Goal: Task Accomplishment & Management: Complete application form

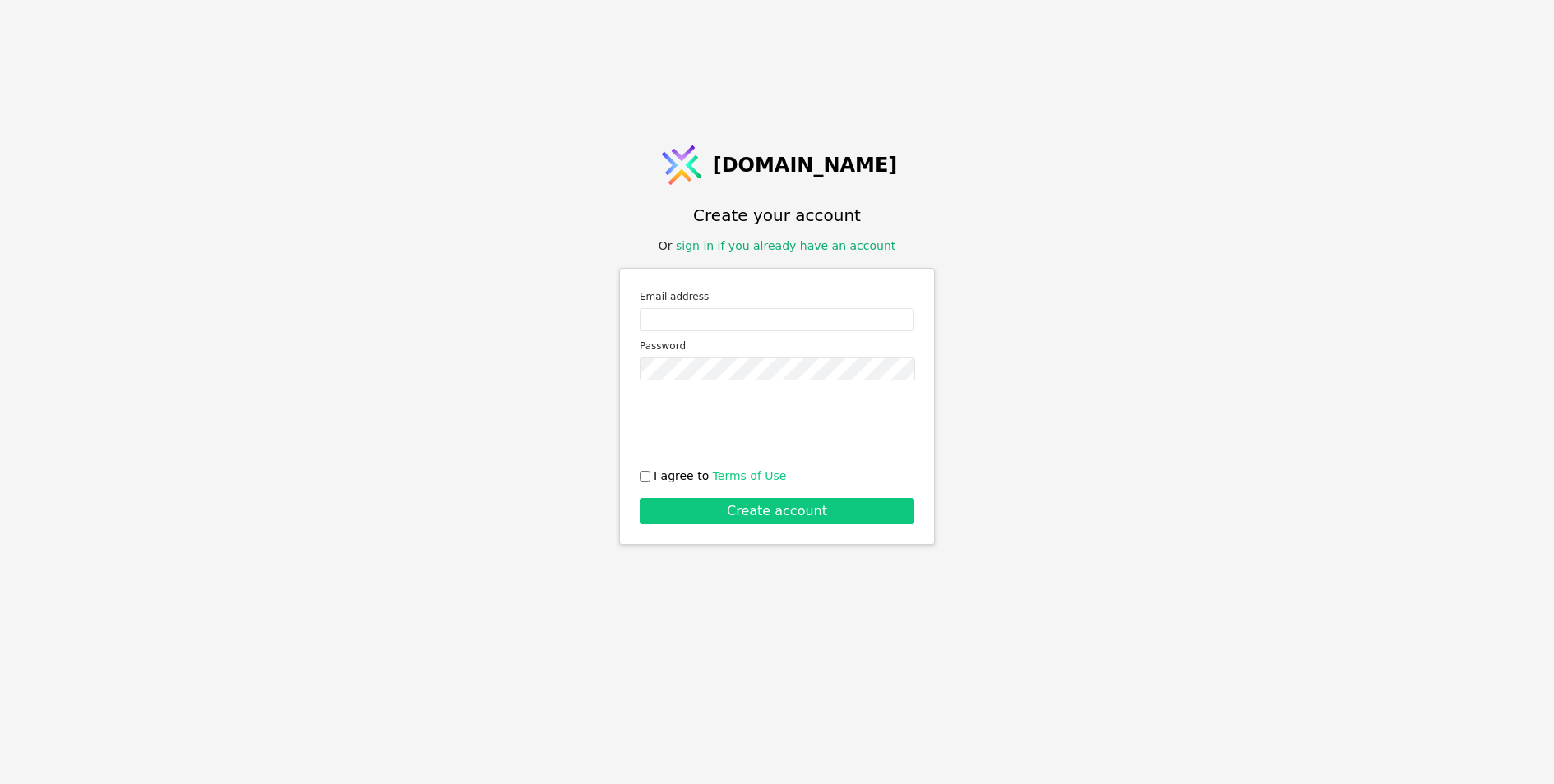
click at [790, 244] on link "sign in if you already have an account" at bounding box center [785, 246] width 220 height 13
click at [1014, 405] on div "[DOMAIN_NAME] Create your account Or sign in if you already have an account Ema…" at bounding box center [777, 392] width 1554 height 784
click at [1207, 501] on div "[DOMAIN_NAME] Create your account Or sign in if you already have an account Ema…" at bounding box center [777, 392] width 1554 height 784
click at [726, 317] on input "Email address" at bounding box center [777, 320] width 274 height 23
type input "[EMAIL_ADDRESS][DOMAIN_NAME]"
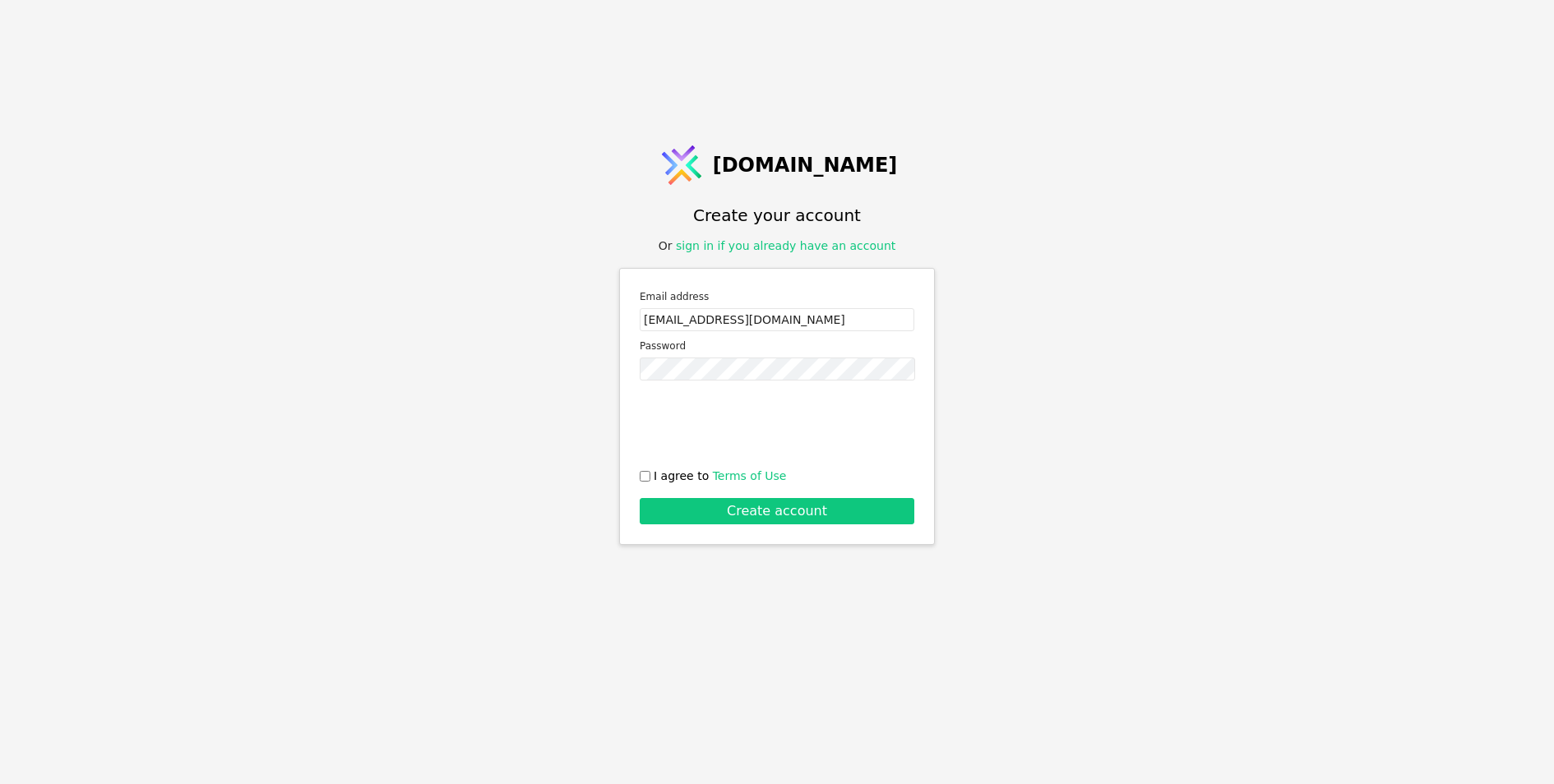
click at [640, 474] on input "I agree to Terms of Use" at bounding box center [645, 477] width 11 height 11
checkbox input "true"
click at [669, 511] on button "Create account" at bounding box center [777, 511] width 274 height 26
click at [700, 325] on input "Email address" at bounding box center [777, 320] width 274 height 23
type input "kryshtalyk@gmail.com"
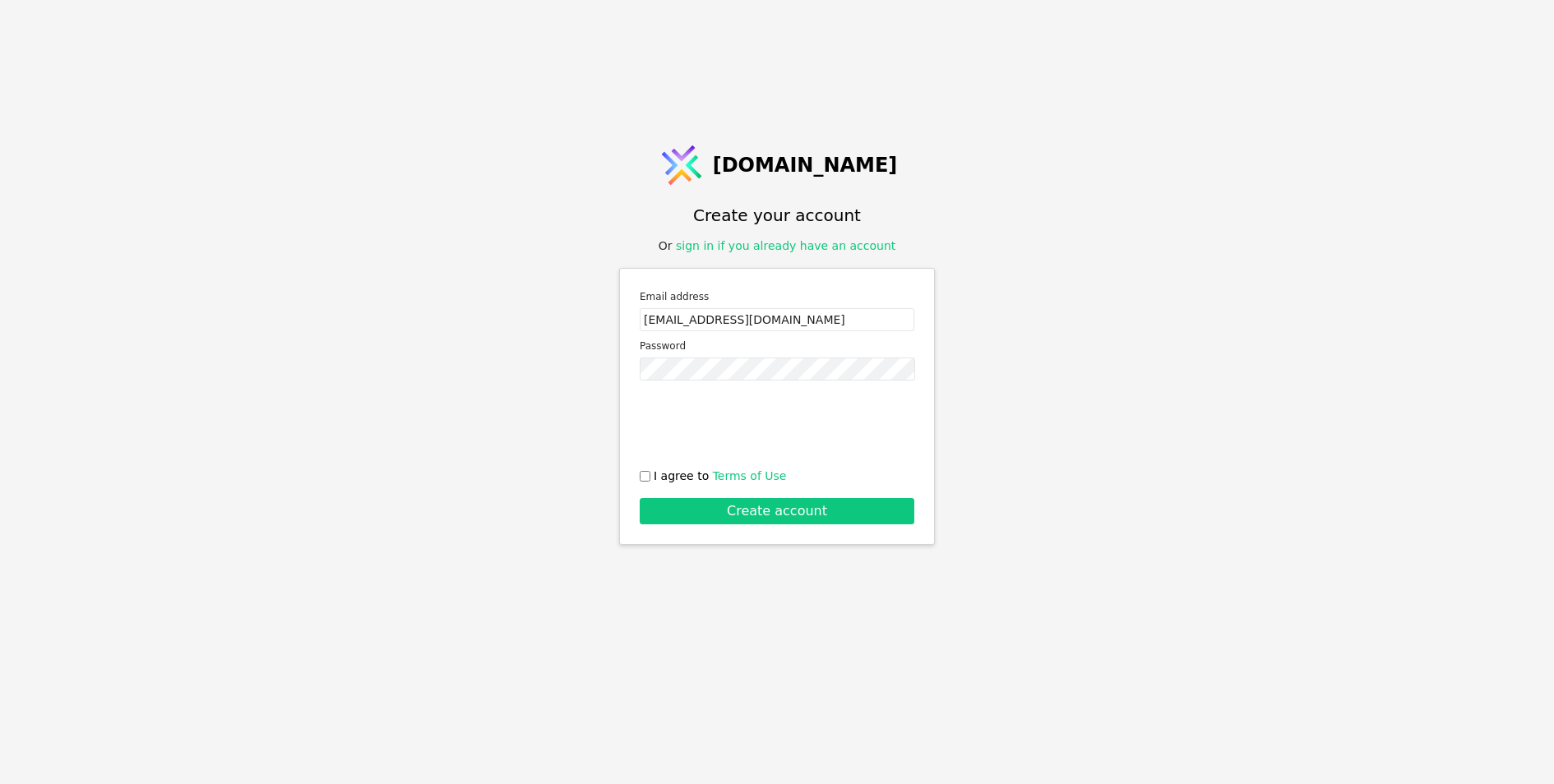
click at [637, 475] on div "Email address kryshtalyk@gmail.com Password I agree to Terms of Use Create acco…" at bounding box center [777, 406] width 315 height 277
click at [646, 475] on input "I agree to Terms of Use" at bounding box center [645, 477] width 11 height 11
checkbox input "true"
click at [732, 514] on button "Create account" at bounding box center [777, 511] width 274 height 26
click at [271, 403] on div "Svit.One Create your account Or sign in if you already have an account Email ad…" at bounding box center [777, 392] width 1554 height 784
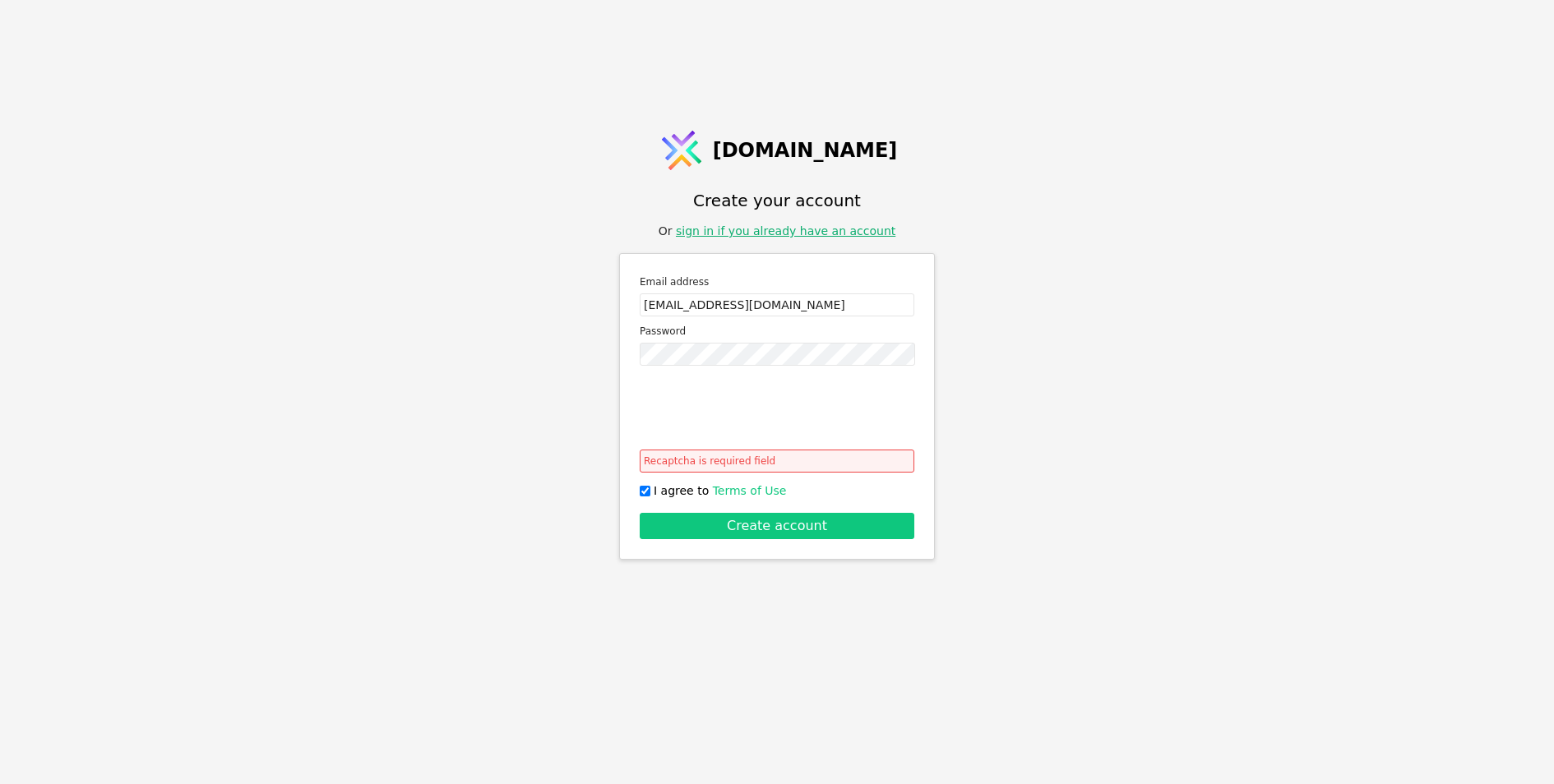
click at [778, 237] on link "sign in if you already have an account" at bounding box center [785, 230] width 220 height 13
